Goal: Transaction & Acquisition: Book appointment/travel/reservation

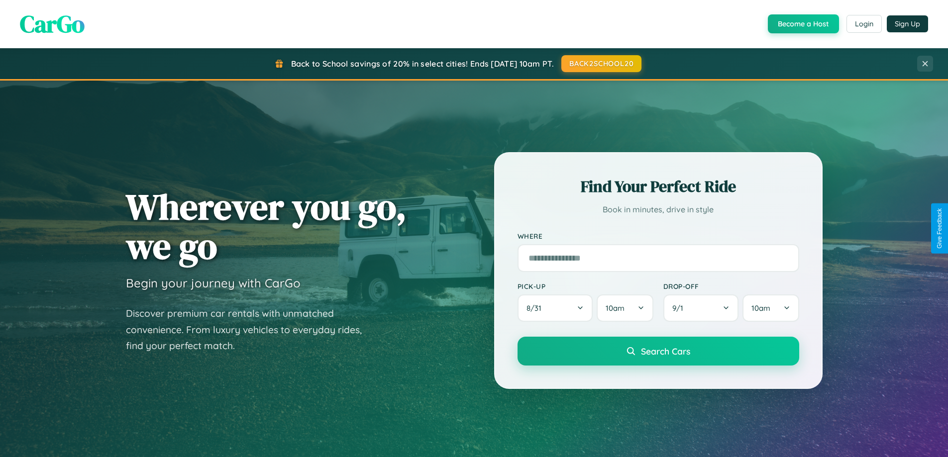
scroll to position [685, 0]
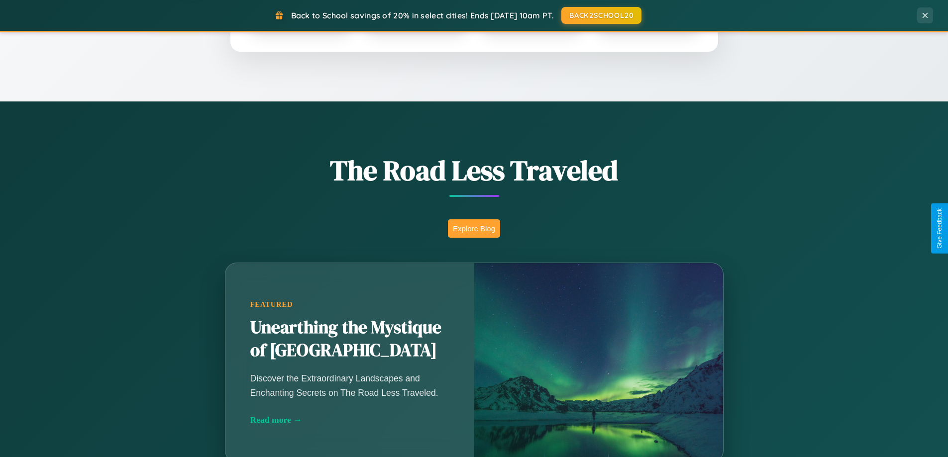
click at [474, 228] on button "Explore Blog" at bounding box center [474, 229] width 52 height 18
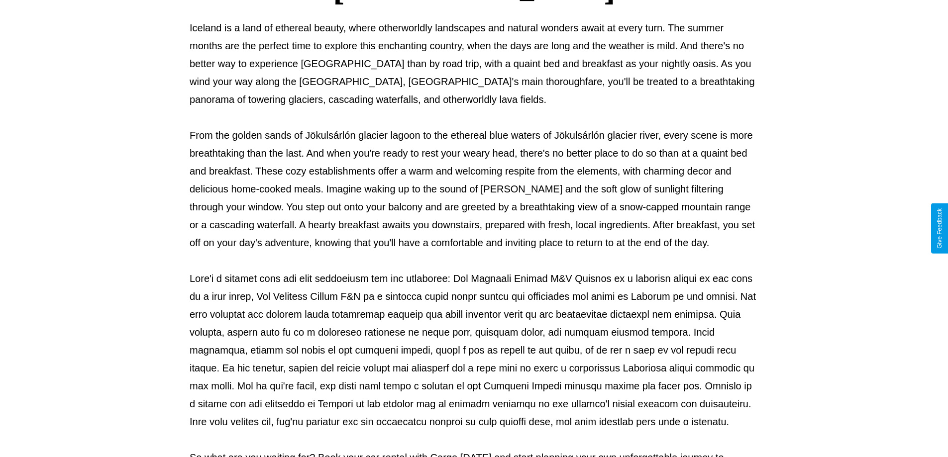
scroll to position [322, 0]
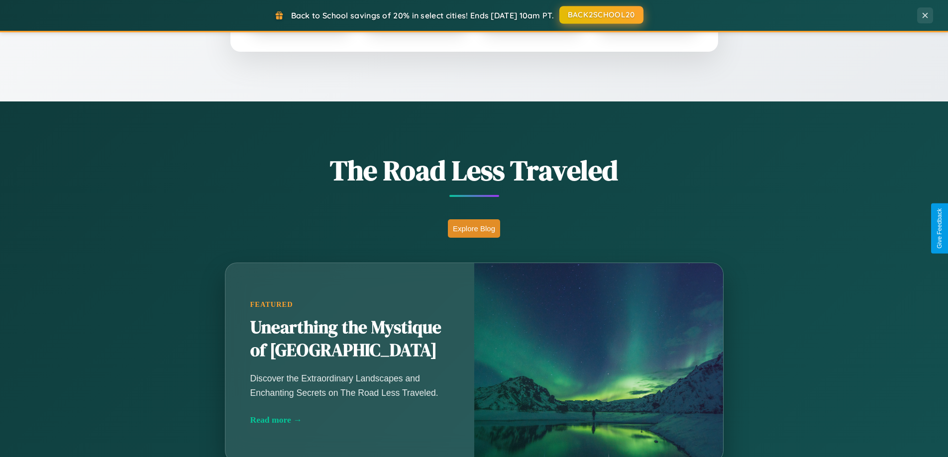
click at [601, 15] on button "BACK2SCHOOL20" at bounding box center [602, 15] width 84 height 18
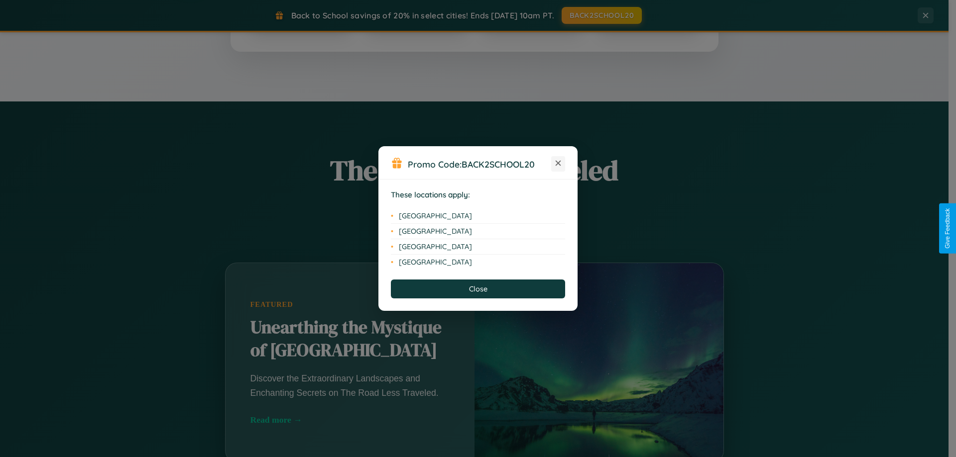
click at [558, 164] on icon at bounding box center [558, 163] width 5 height 5
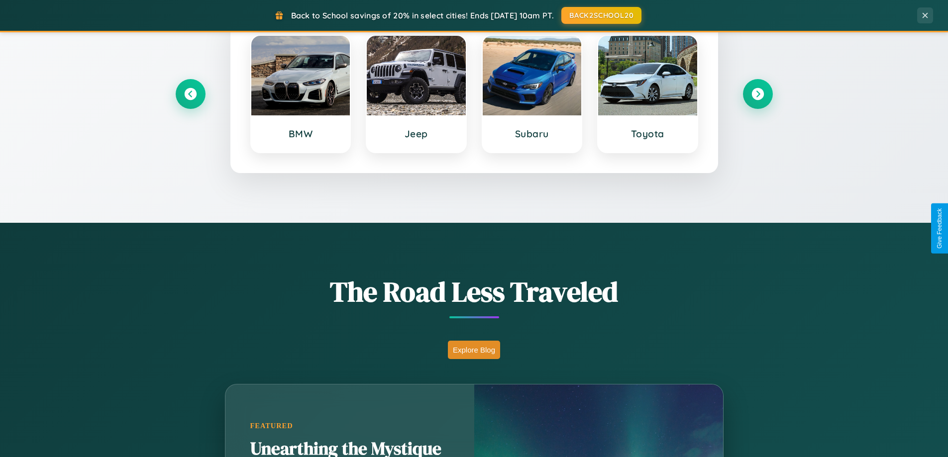
scroll to position [429, 0]
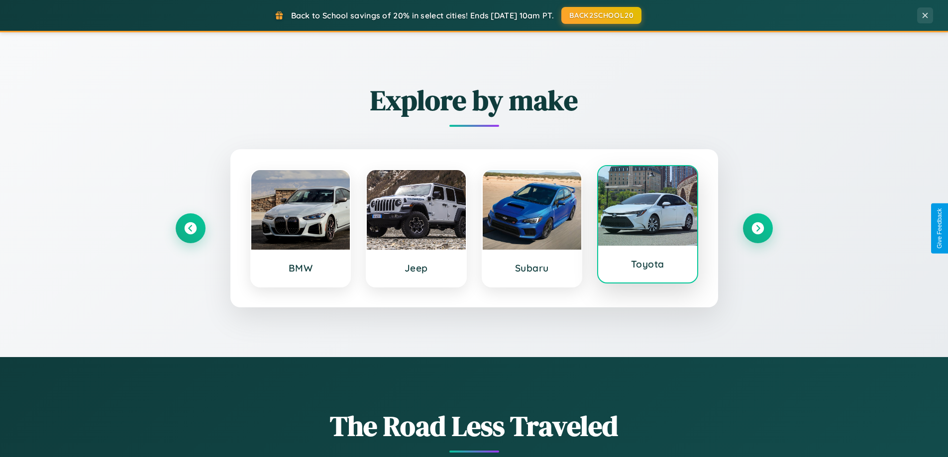
click at [648, 228] on div at bounding box center [647, 206] width 99 height 80
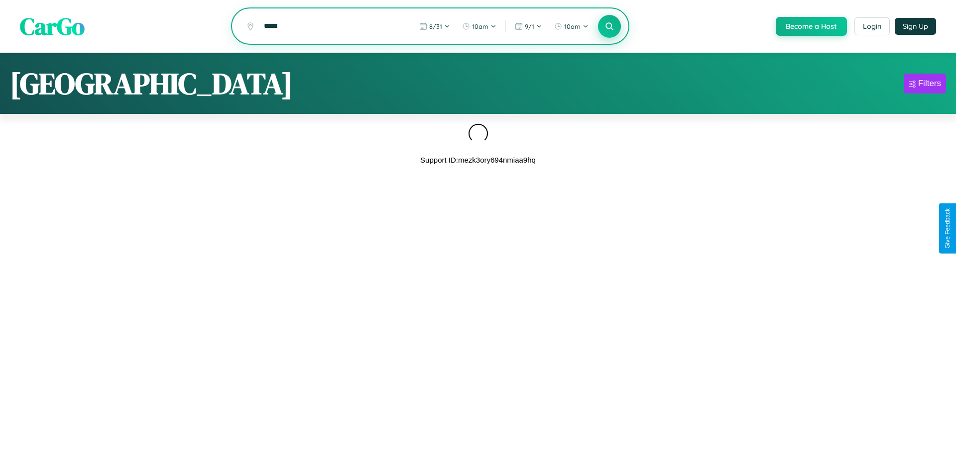
click at [608, 26] on icon at bounding box center [608, 25] width 9 height 9
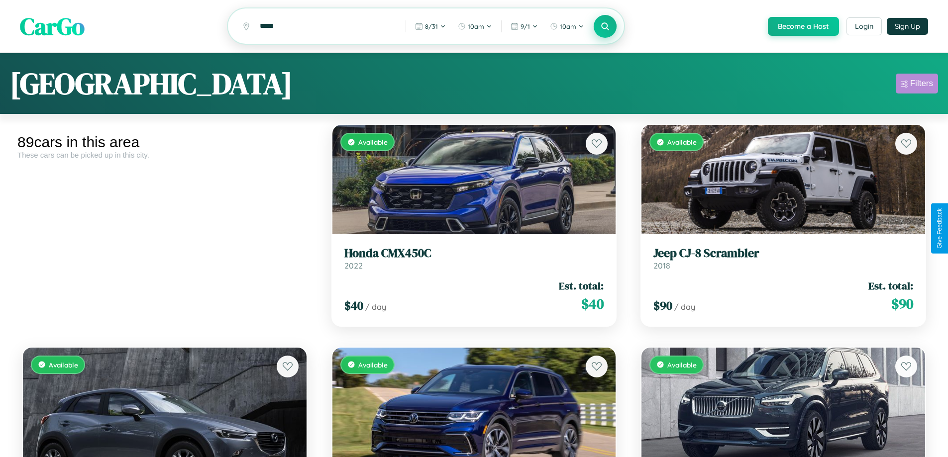
click at [917, 85] on div "Filters" at bounding box center [921, 84] width 23 height 10
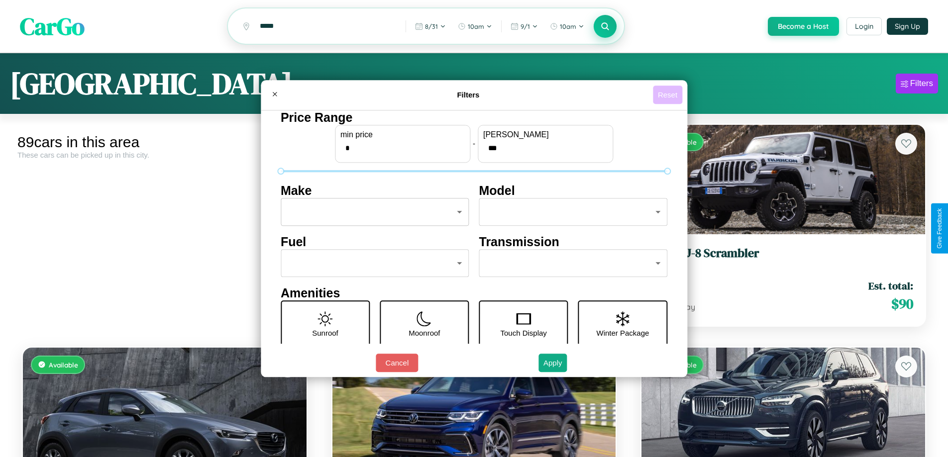
click at [669, 95] on button "Reset" at bounding box center [667, 95] width 29 height 18
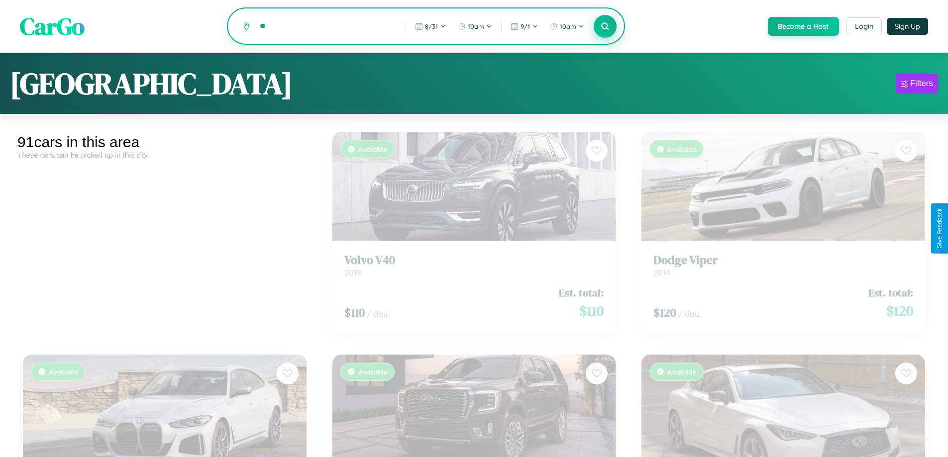
type input "*"
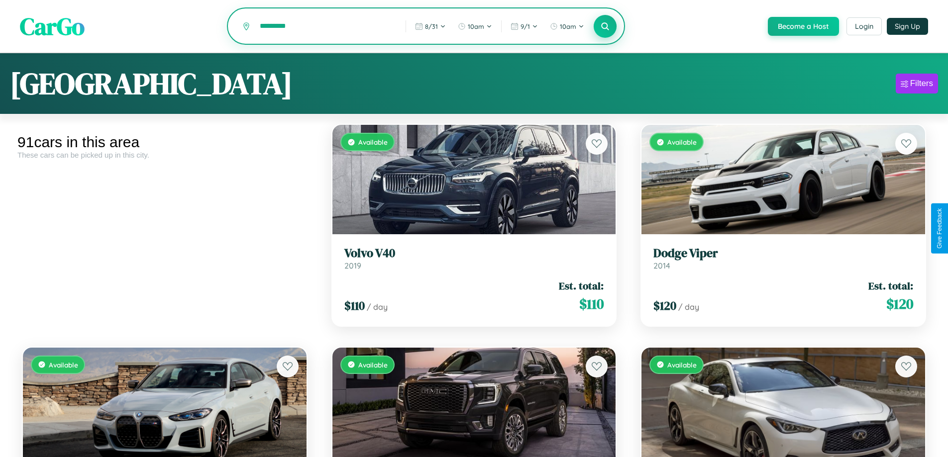
type input "*********"
click at [605, 27] on icon at bounding box center [605, 25] width 9 height 9
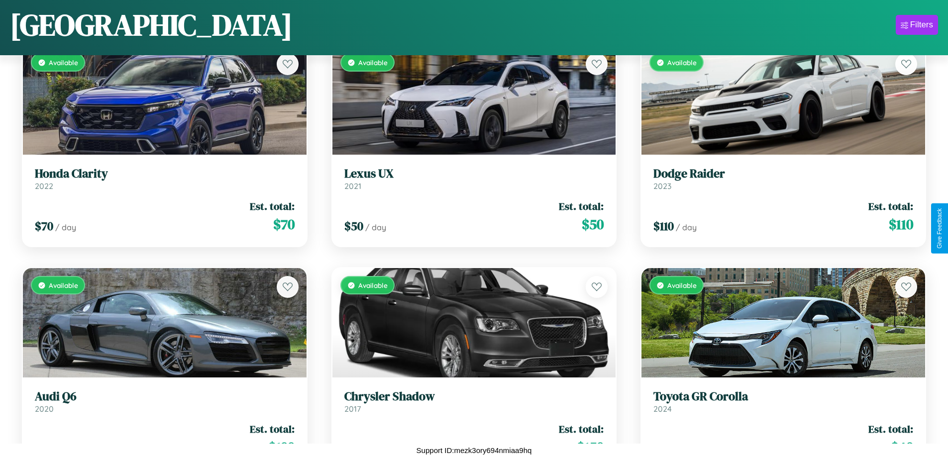
scroll to position [2592, 0]
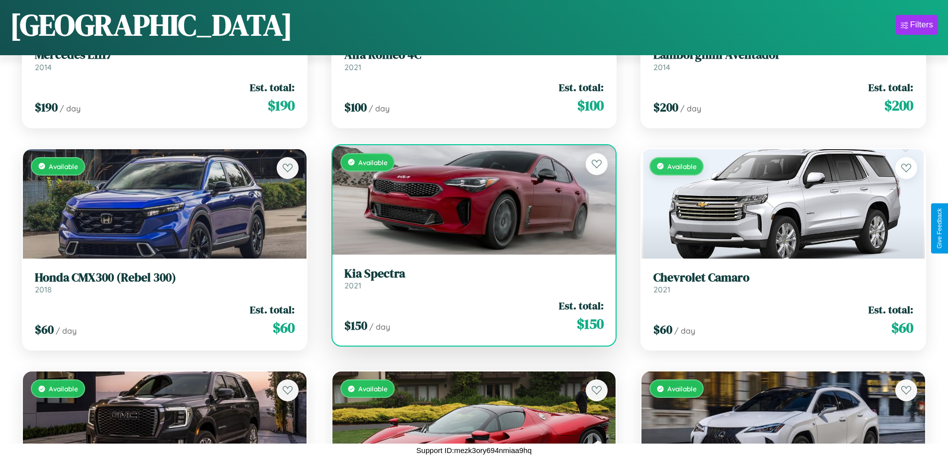
click at [470, 279] on h3 "Kia Spectra" at bounding box center [474, 274] width 260 height 14
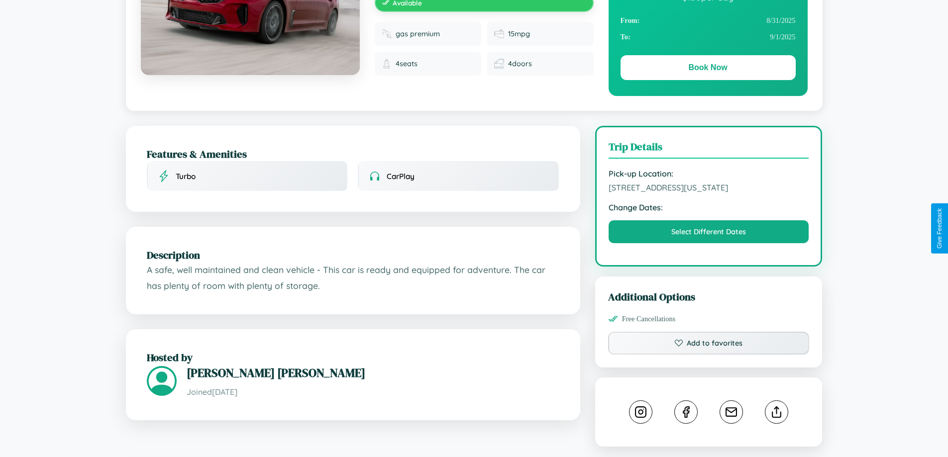
scroll to position [268, 0]
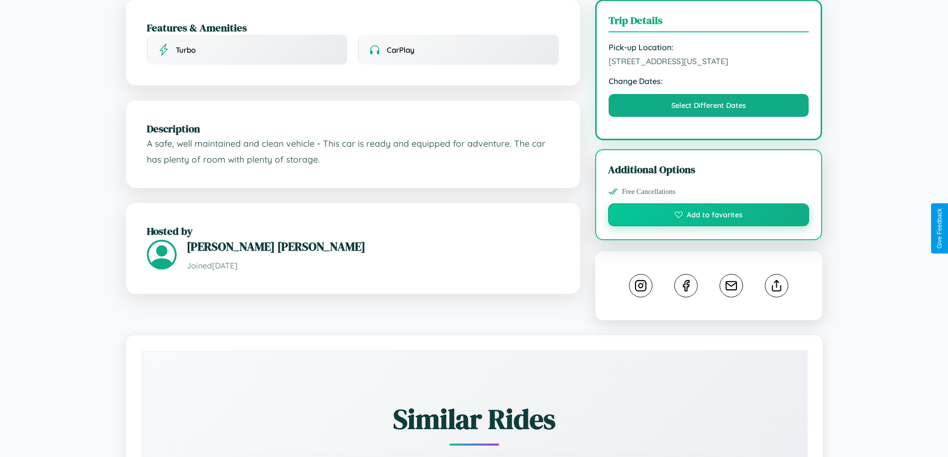
click at [709, 226] on button "Add to favorites" at bounding box center [709, 215] width 202 height 23
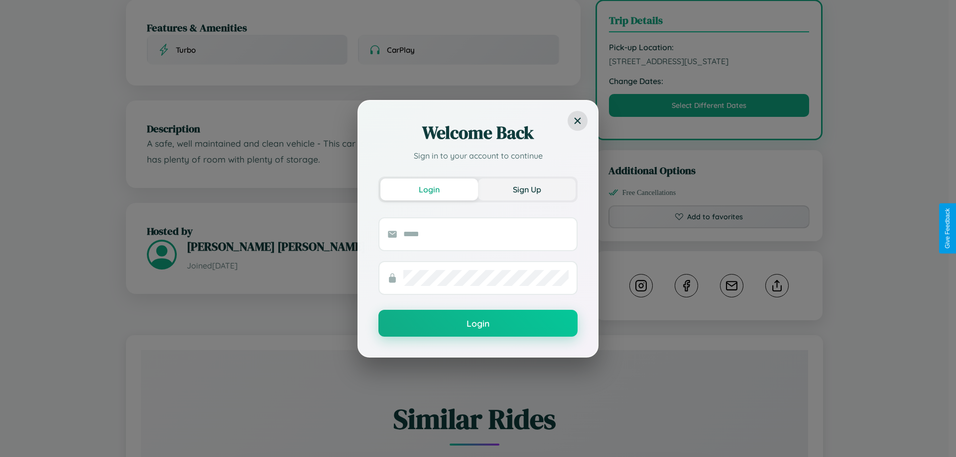
click at [527, 189] on button "Sign Up" at bounding box center [527, 190] width 98 height 22
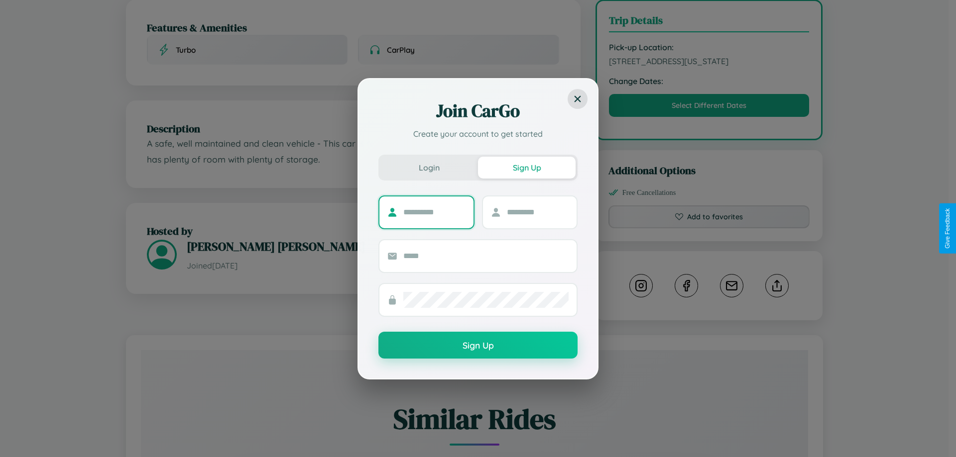
click at [434, 212] on input "text" at bounding box center [434, 213] width 62 height 16
type input "****"
click at [537, 212] on input "text" at bounding box center [538, 213] width 62 height 16
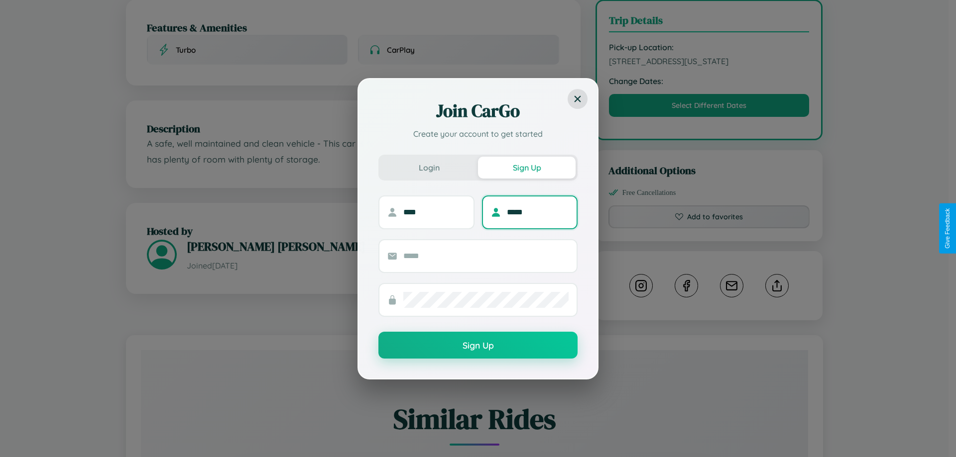
type input "*****"
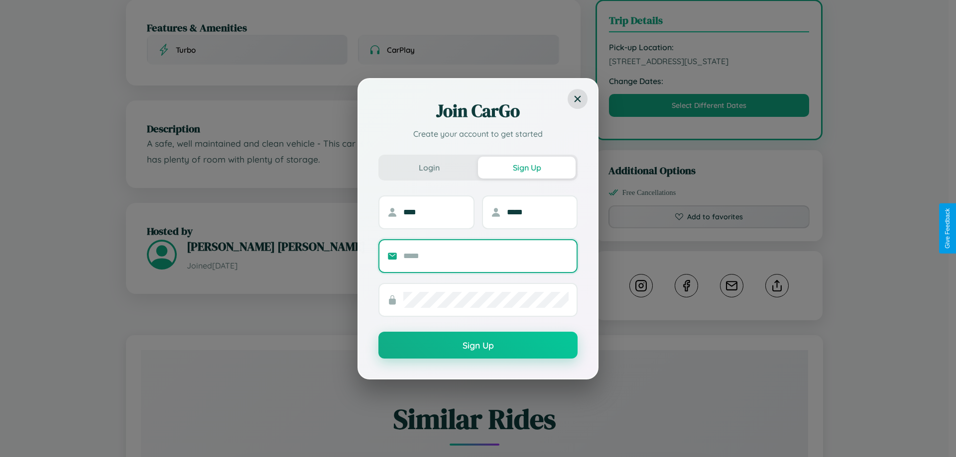
click at [486, 256] on input "text" at bounding box center [485, 256] width 165 height 16
type input "**********"
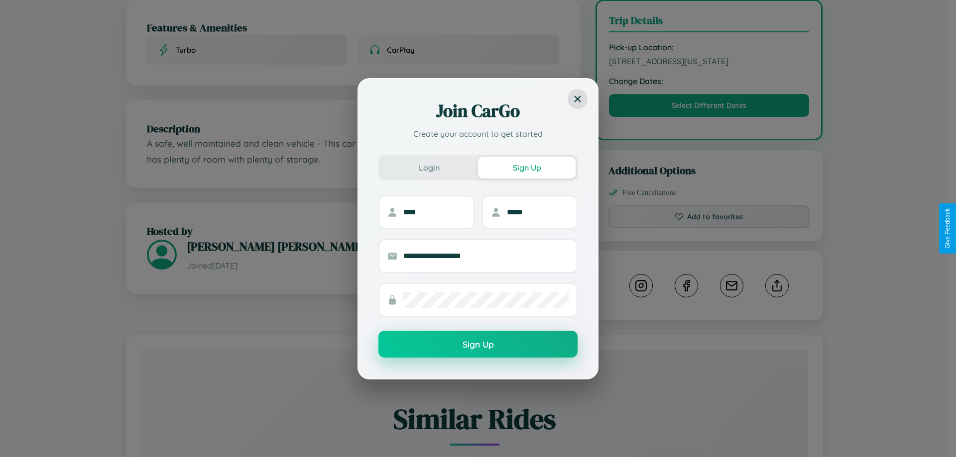
click at [478, 345] on button "Sign Up" at bounding box center [477, 344] width 199 height 27
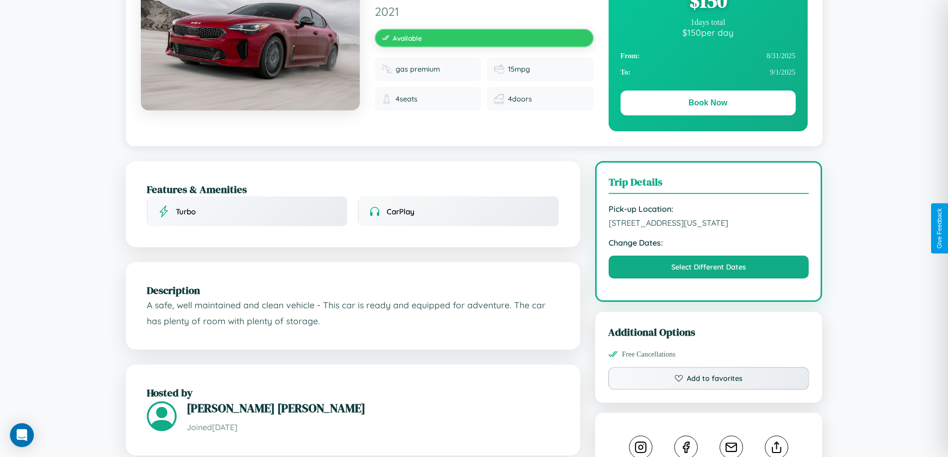
scroll to position [0, 0]
